Goal: Navigation & Orientation: Find specific page/section

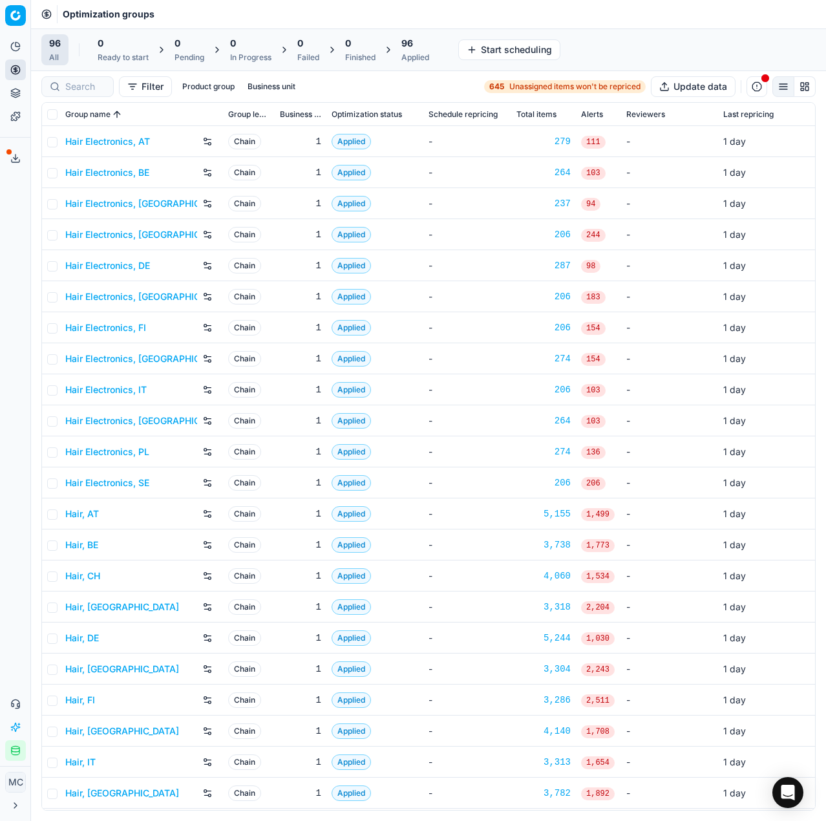
click at [47, 14] on icon at bounding box center [46, 14] width 10 height 10
